Goal: Find specific page/section: Find specific page/section

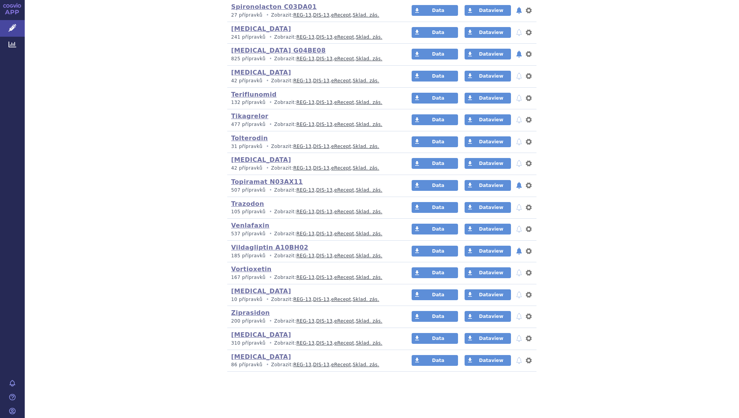
scroll to position [1743, 0]
click at [234, 358] on link "[MEDICAL_DATA]" at bounding box center [261, 356] width 60 height 7
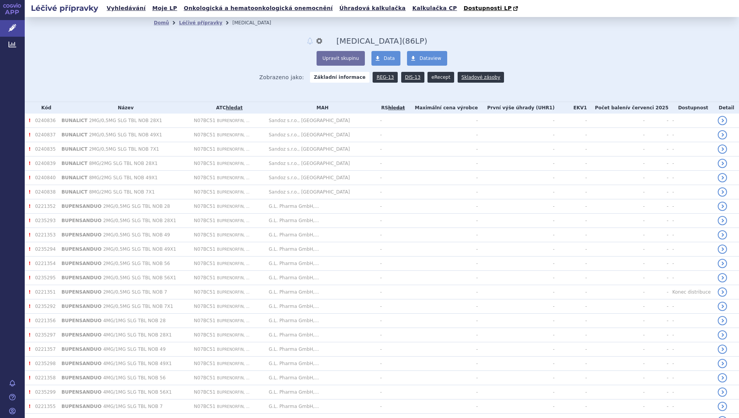
click at [429, 80] on link "eRecept" at bounding box center [440, 77] width 27 height 11
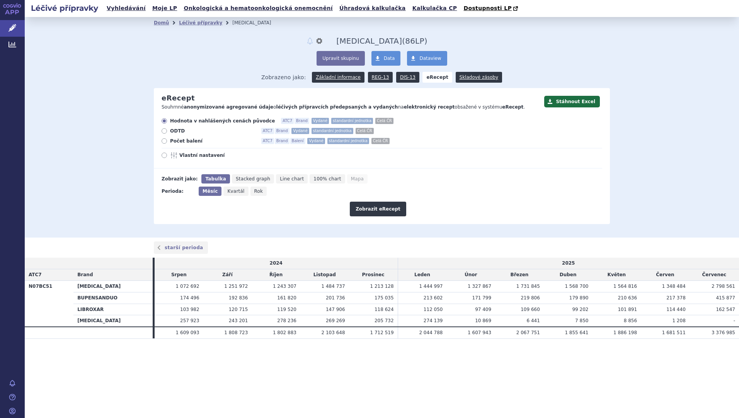
click at [184, 143] on span "Počet balení" at bounding box center [212, 141] width 85 height 6
click at [167, 143] on input "Počet balení ATC7 Brand Balení Vydané standardní jednotka Celá ČR" at bounding box center [164, 142] width 5 height 5
radio input "true"
click at [376, 211] on button "Zobrazit eRecept" at bounding box center [378, 209] width 56 height 15
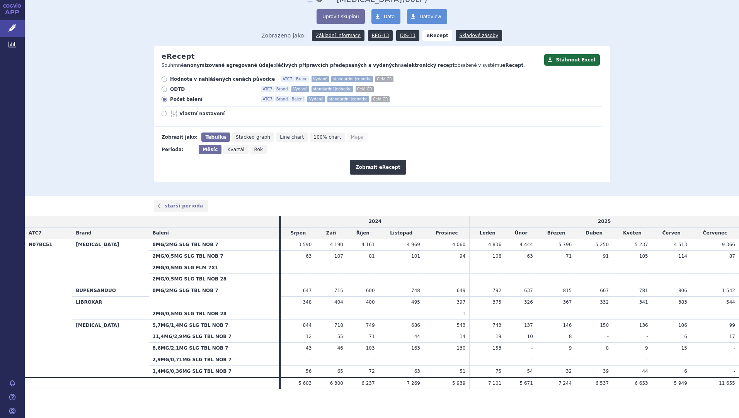
scroll to position [44, 0]
